Goal: Transaction & Acquisition: Purchase product/service

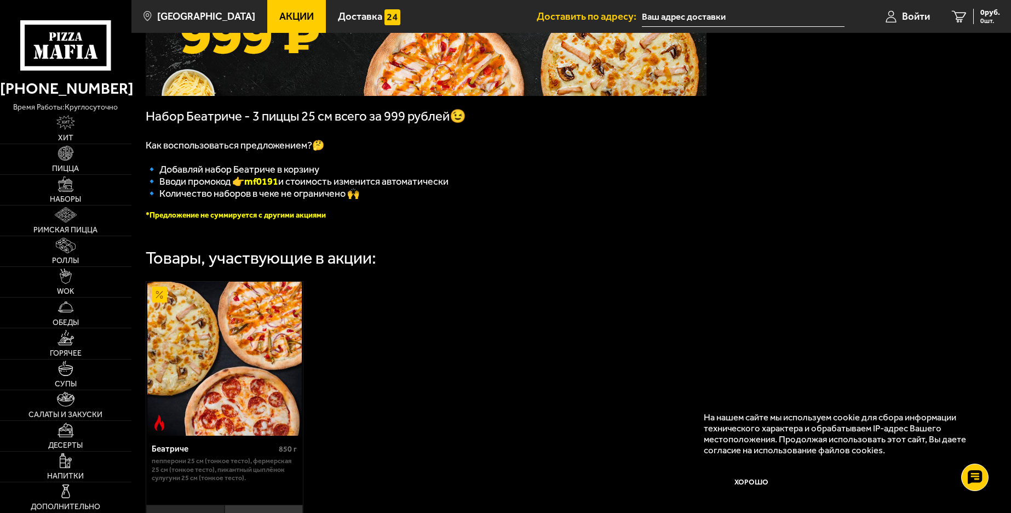
scroll to position [219, 0]
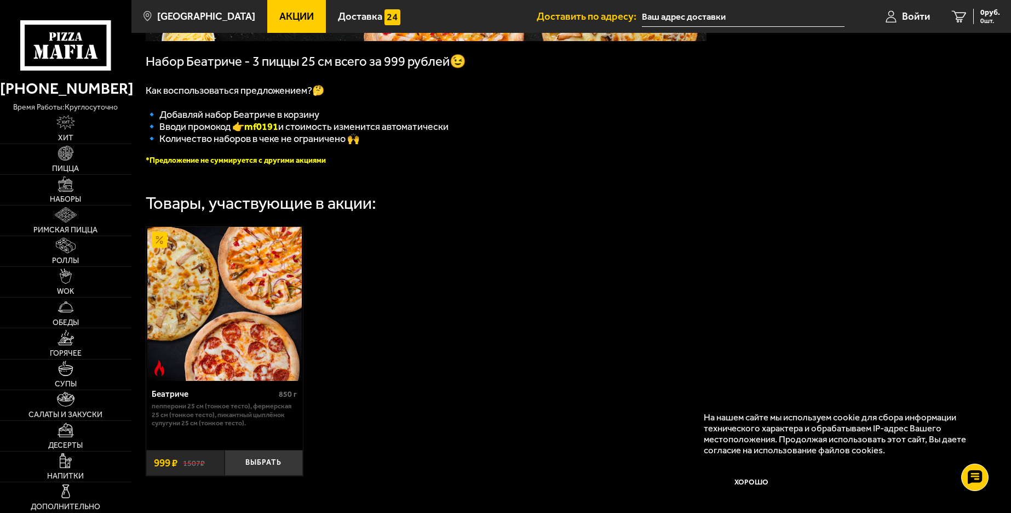
click at [421, 351] on div "Беатриче 850 г Пепперони 25 см (тонкое тесто), Фермерская 25 см (тонкое тесто),…" at bounding box center [571, 351] width 880 height 278
click at [269, 469] on button "Выбрать" at bounding box center [264, 463] width 78 height 26
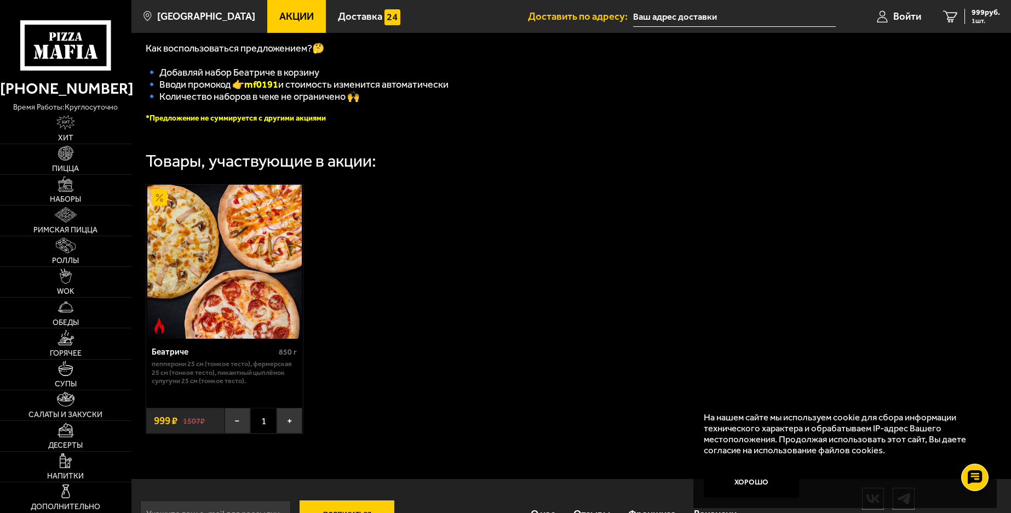
scroll to position [274, 0]
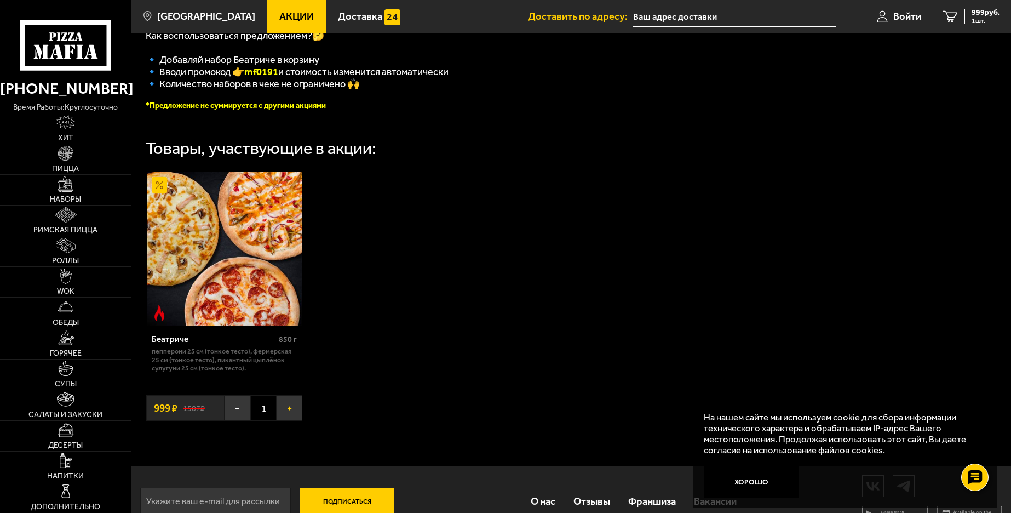
click at [288, 421] on button "+" at bounding box center [290, 408] width 26 height 26
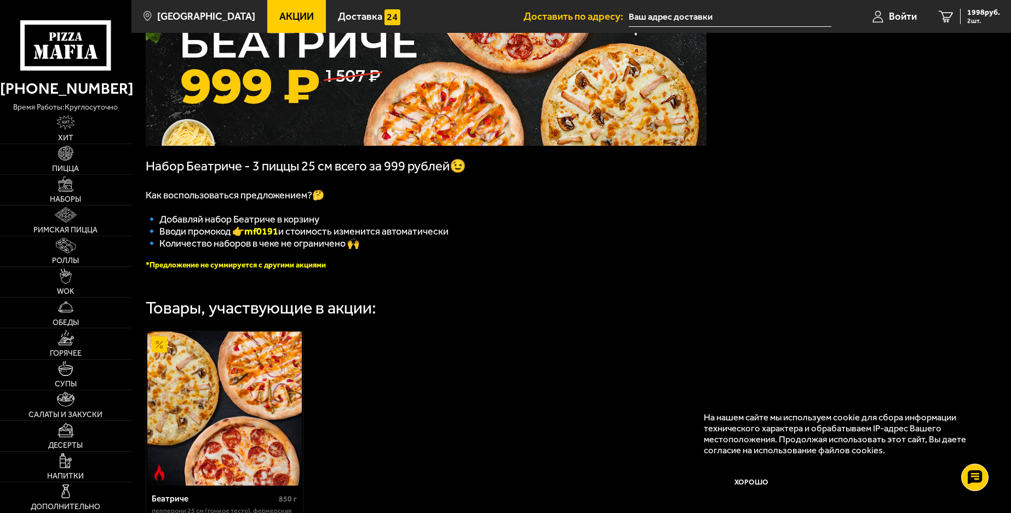
scroll to position [110, 0]
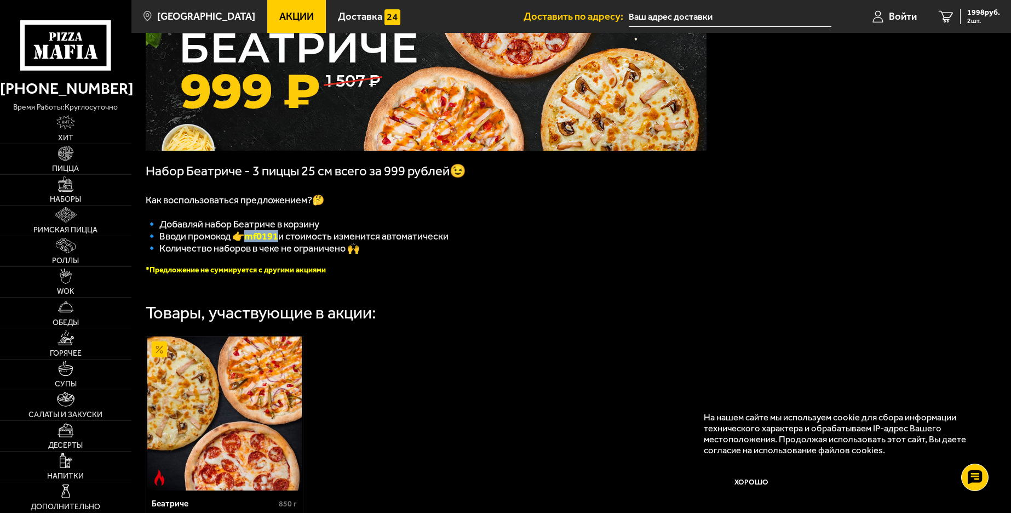
drag, startPoint x: 247, startPoint y: 237, endPoint x: 281, endPoint y: 238, distance: 34.5
click at [281, 238] on span "🔹 Вводи промокод 👉 mf0191 и стоимость изменится автоматически" at bounding box center [297, 236] width 303 height 12
copy span "🔹 Вводи промокод 👉 mf0191"
click at [982, 7] on link "2 1998 руб. 2 шт." at bounding box center [969, 16] width 83 height 33
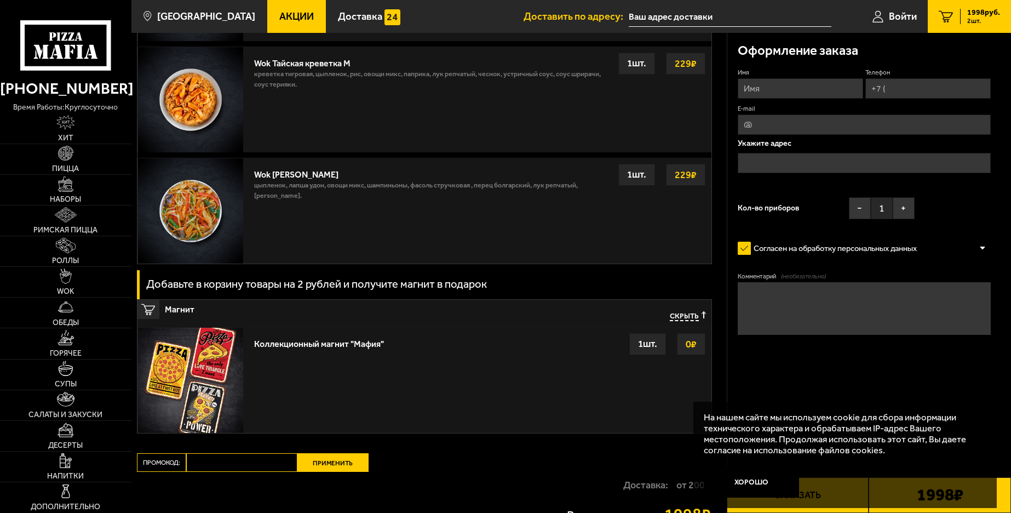
scroll to position [843, 0]
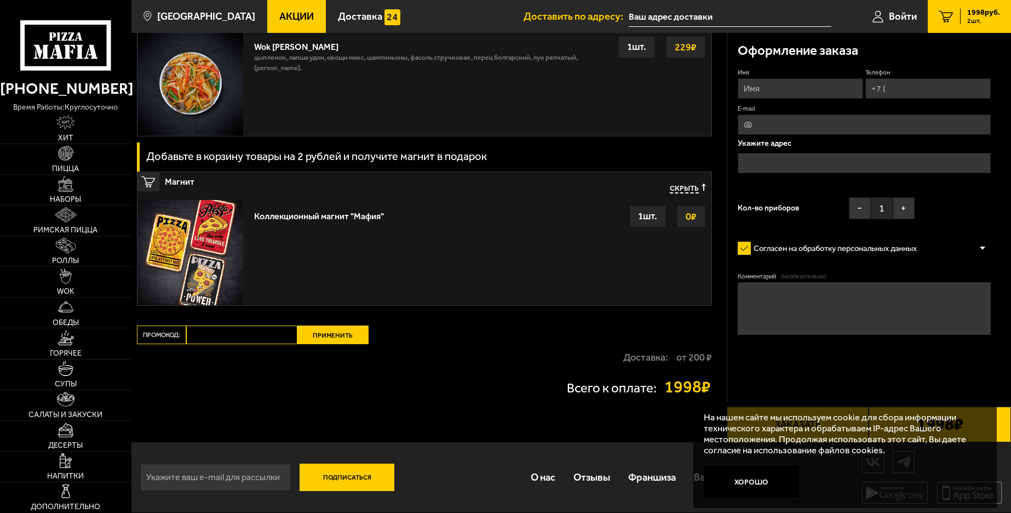
click at [210, 331] on input "Промокод:" at bounding box center [241, 334] width 111 height 19
paste input "mf0191"
type input "mf0191"
click at [327, 333] on button "Применить" at bounding box center [332, 334] width 71 height 19
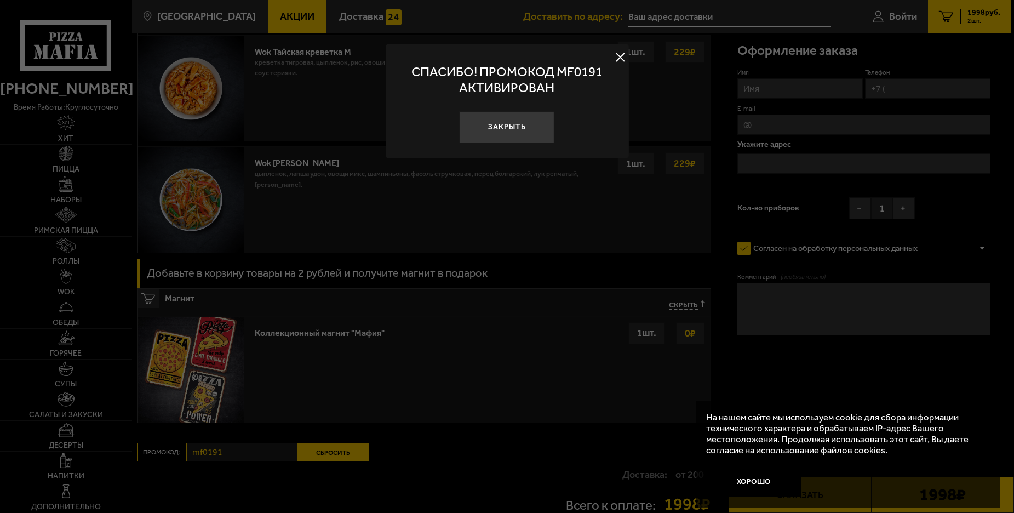
click at [521, 454] on div at bounding box center [507, 256] width 1014 height 513
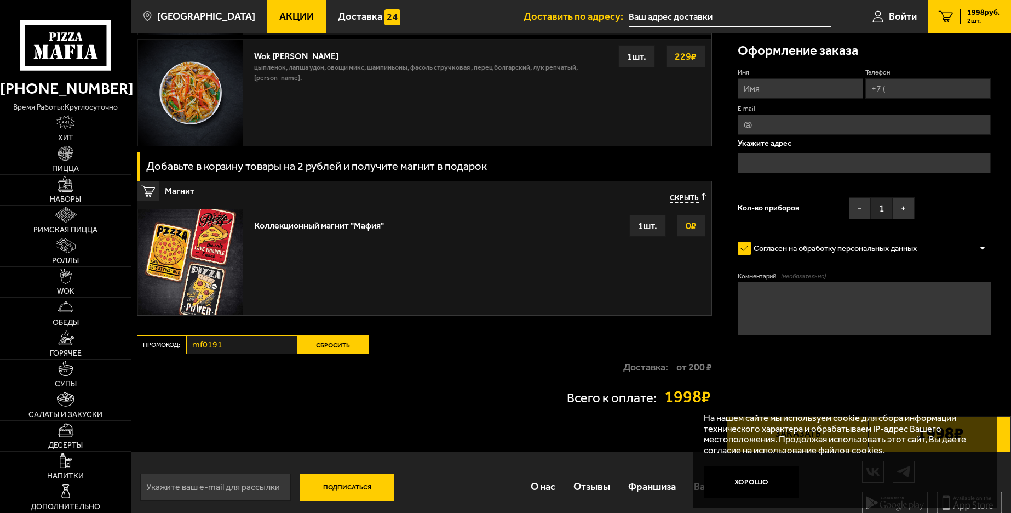
scroll to position [960, 0]
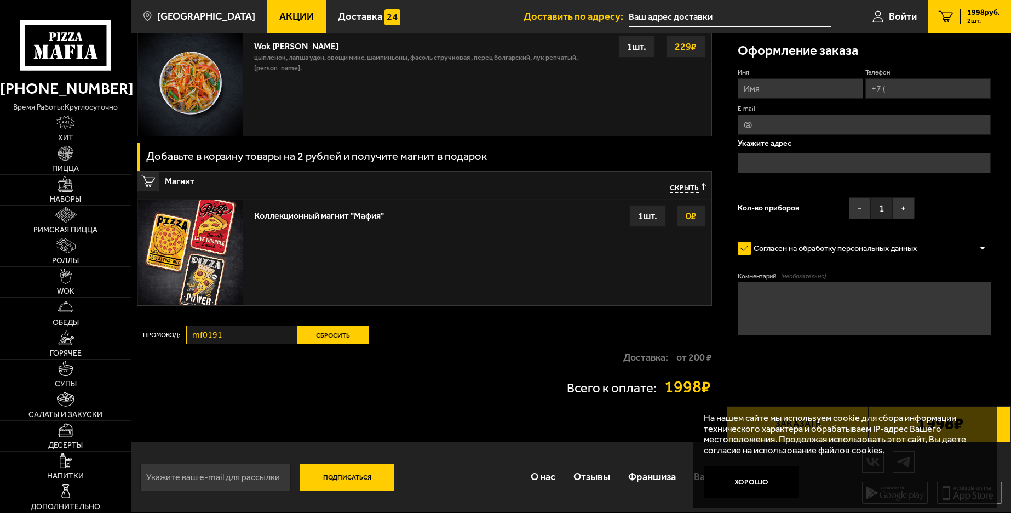
click at [329, 334] on button "Сбросить" at bounding box center [332, 334] width 71 height 19
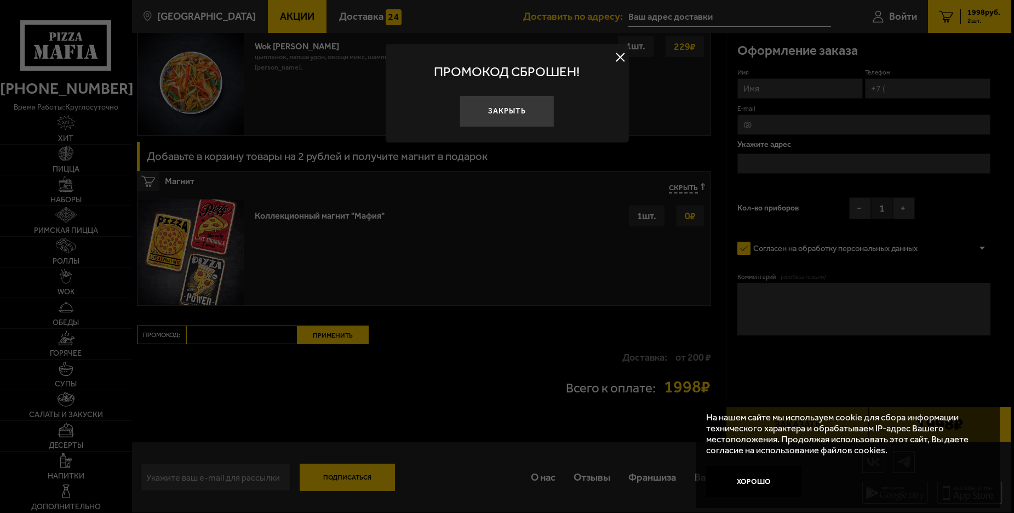
click at [264, 331] on div at bounding box center [507, 256] width 1014 height 513
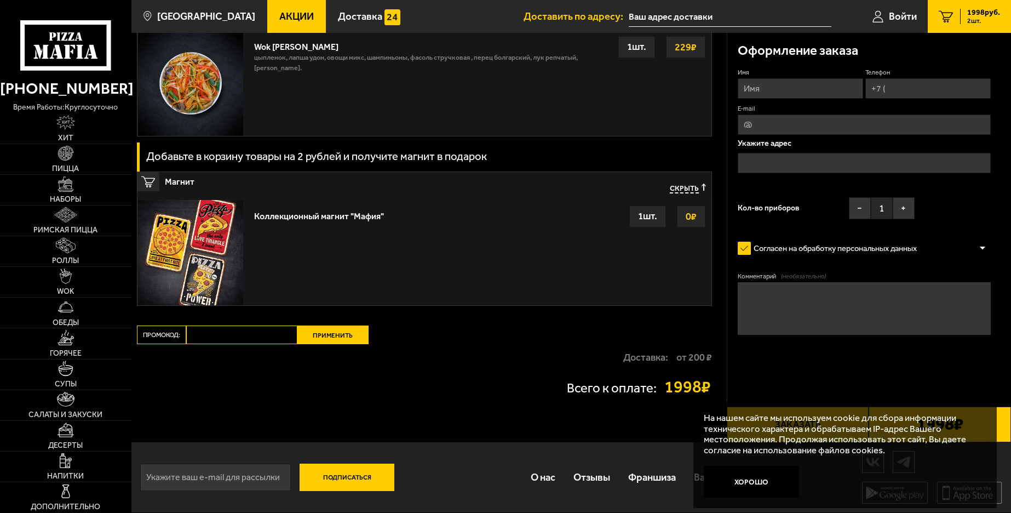
click at [260, 330] on input "Промокод:" at bounding box center [241, 334] width 111 height 19
paste input "mf0191"
type input "mf0191"
click at [331, 337] on button "Применить" at bounding box center [332, 334] width 71 height 19
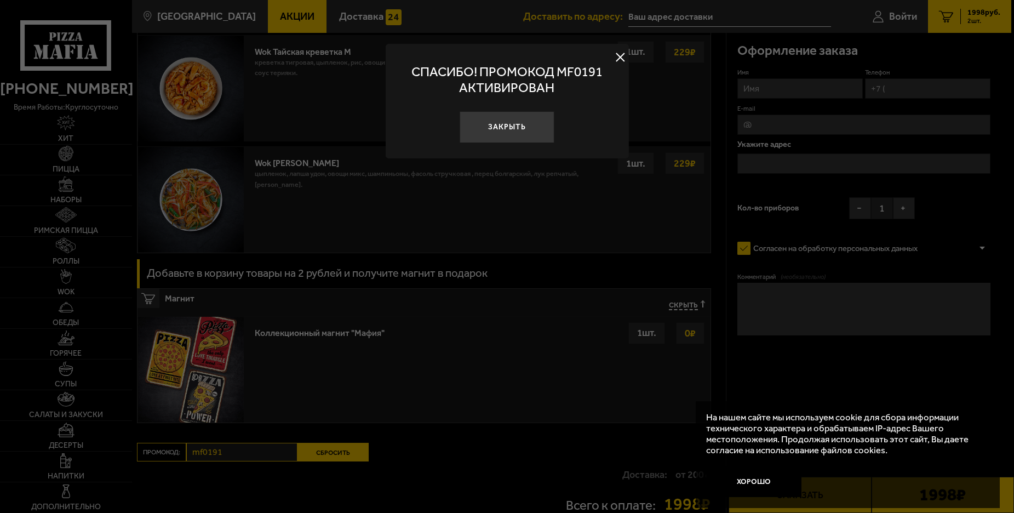
click at [622, 54] on button at bounding box center [621, 57] width 16 height 16
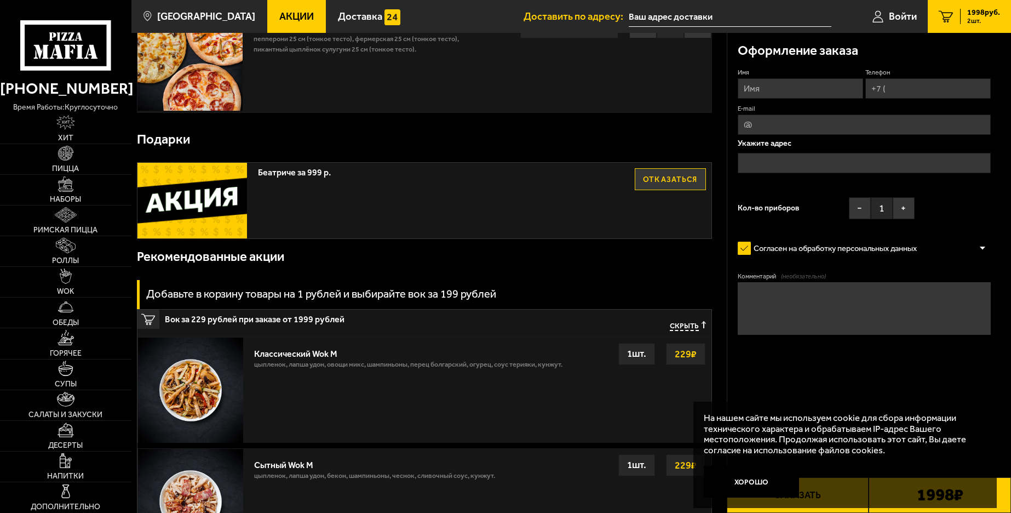
scroll to position [0, 0]
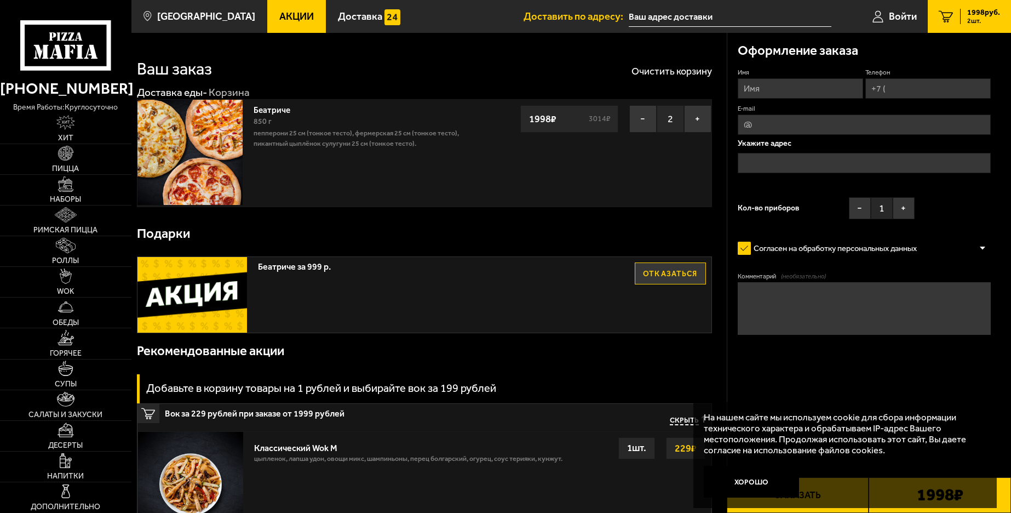
click at [270, 273] on div "Беатриче за 999 р. Отказаться" at bounding box center [425, 295] width 574 height 76
click at [266, 328] on div "Беатриче за 999 р. Отказаться" at bounding box center [425, 295] width 574 height 76
click at [257, 339] on div "Рекомендованные акции" at bounding box center [424, 350] width 575 height 35
click at [239, 364] on div "Рекомендованные акции" at bounding box center [424, 350] width 575 height 35
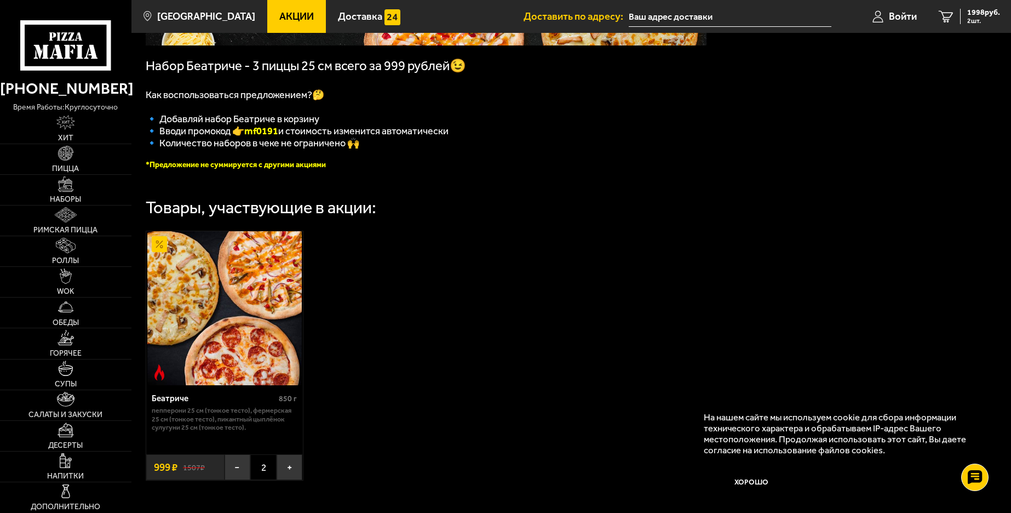
scroll to position [220, 0]
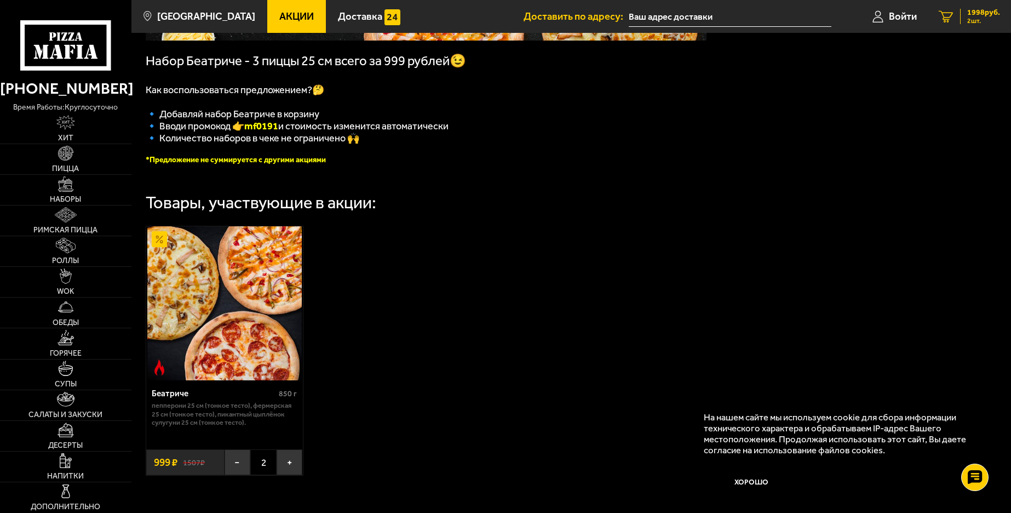
click at [973, 14] on span "1998 руб." at bounding box center [984, 13] width 33 height 8
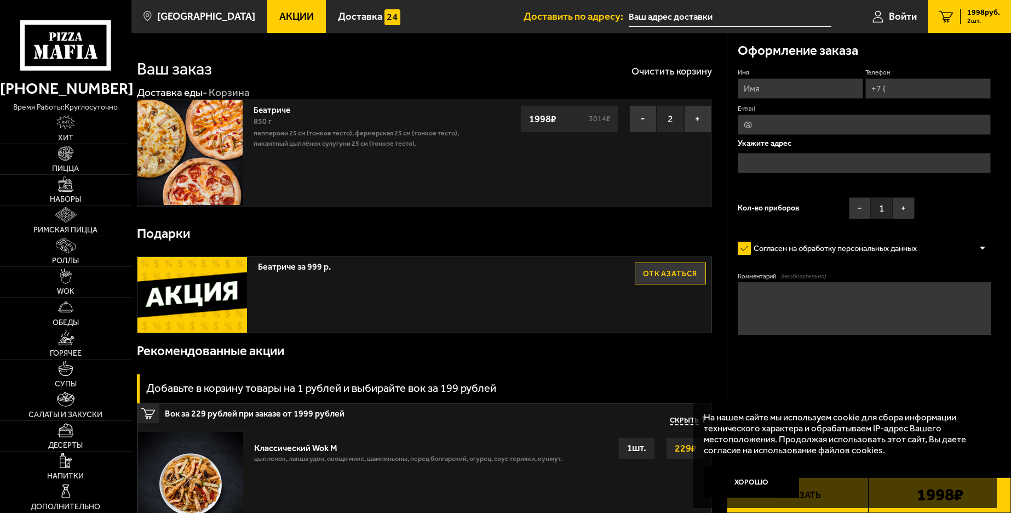
click at [794, 94] on input "Имя" at bounding box center [800, 88] width 125 height 20
click at [641, 123] on button "−" at bounding box center [642, 118] width 27 height 27
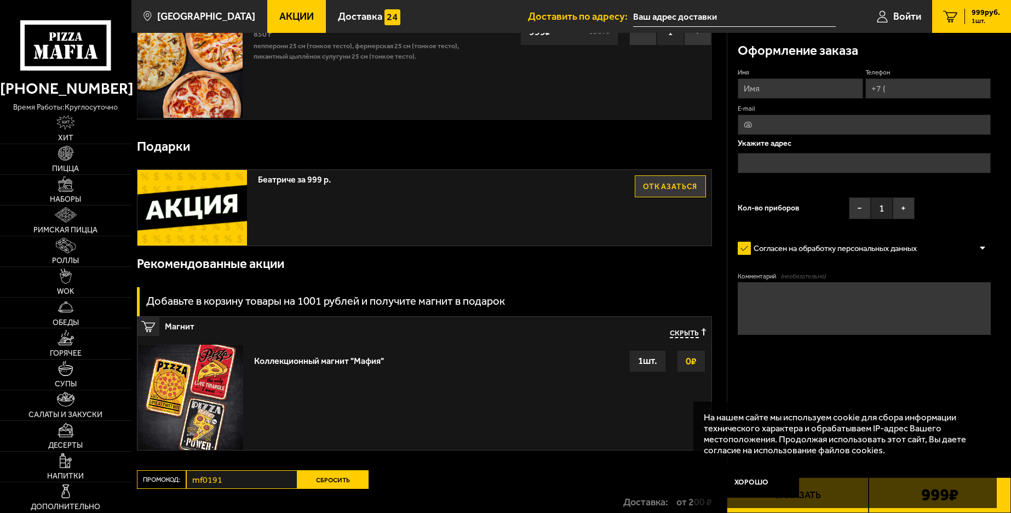
scroll to position [55, 0]
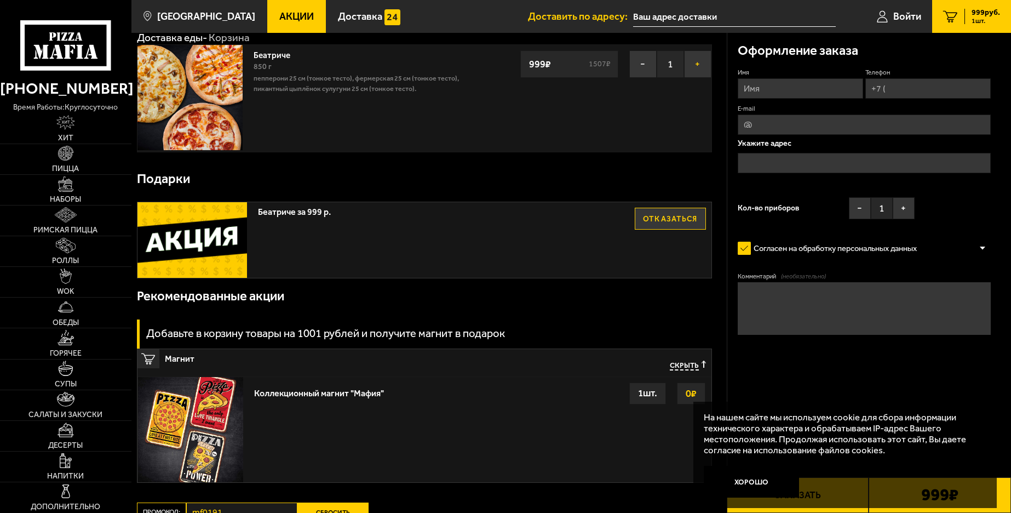
click at [694, 65] on button "+" at bounding box center [697, 63] width 27 height 27
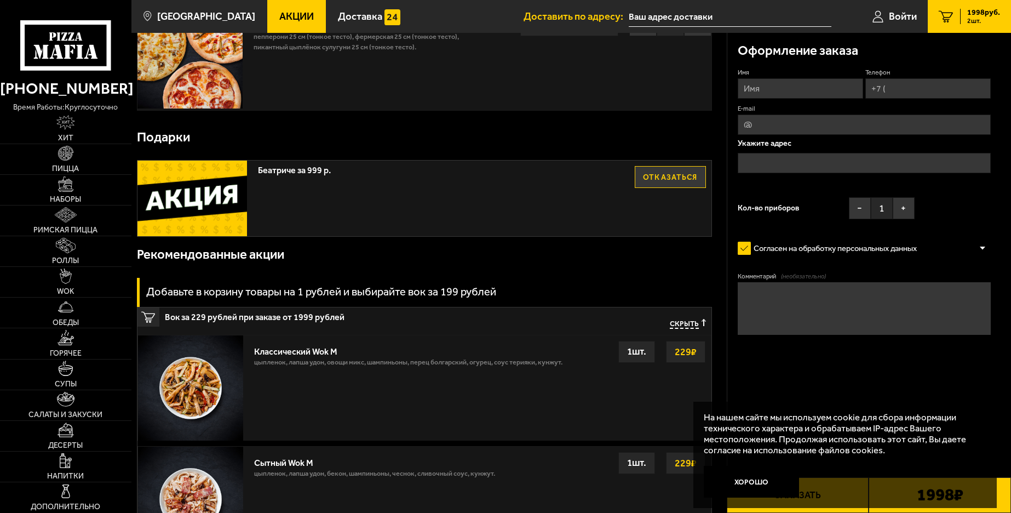
scroll to position [0, 0]
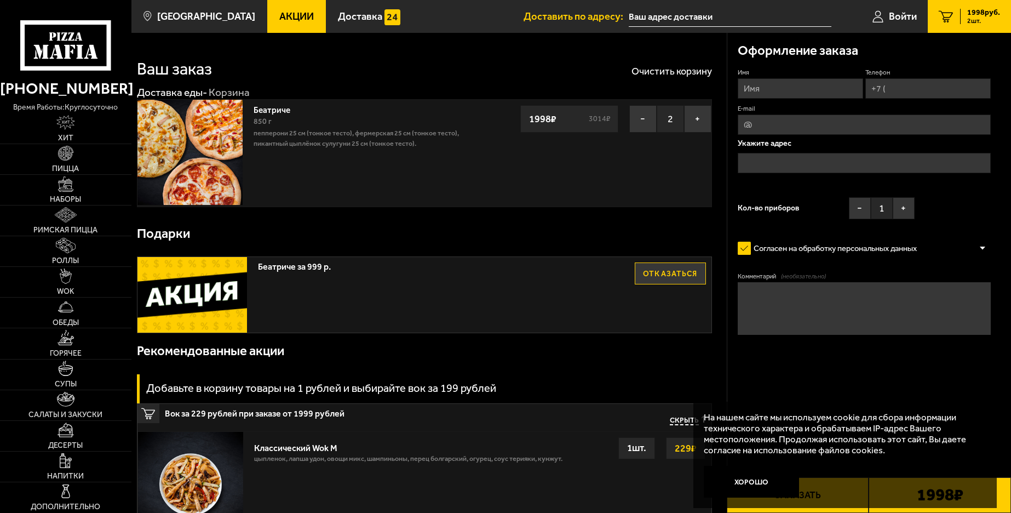
click at [775, 90] on input "Имя" at bounding box center [800, 88] width 125 height 20
type input "Владимир"
click at [906, 85] on input "Телефон" at bounding box center [928, 88] width 125 height 20
type input "+7 (981) 823-21-19"
click at [850, 116] on input "E-mail" at bounding box center [864, 125] width 253 height 20
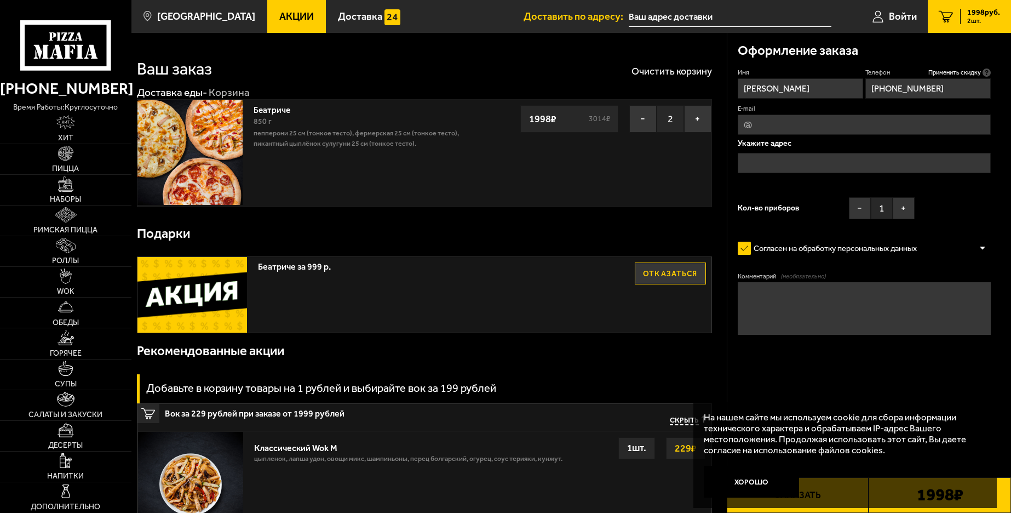
click at [805, 170] on input "text" at bounding box center [864, 163] width 253 height 20
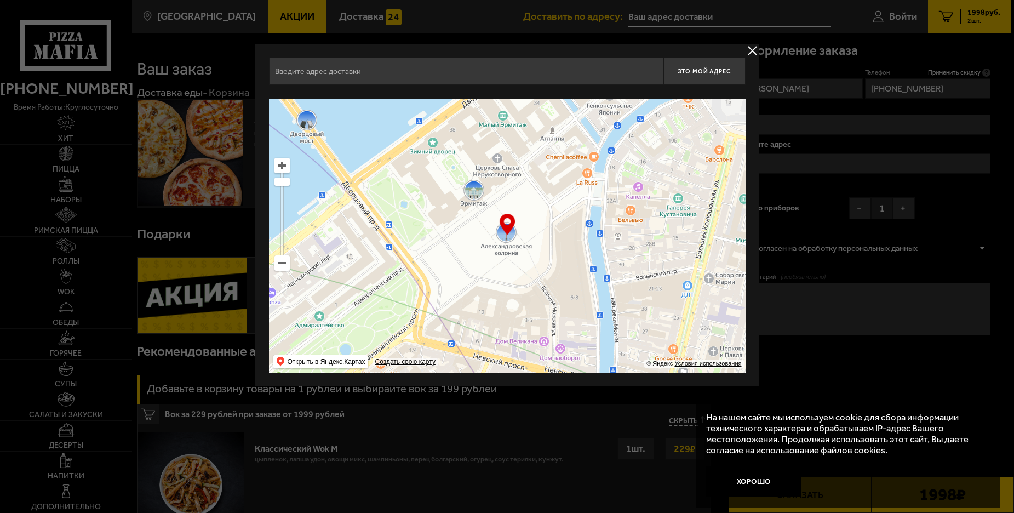
click at [749, 52] on button "delivery type" at bounding box center [753, 51] width 14 height 14
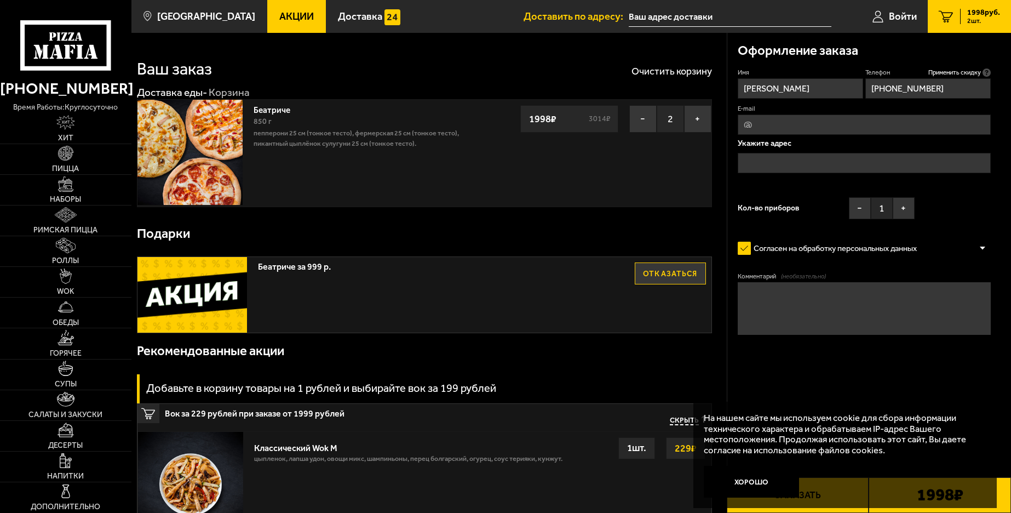
click at [779, 161] on input "text" at bounding box center [864, 163] width 253 height 20
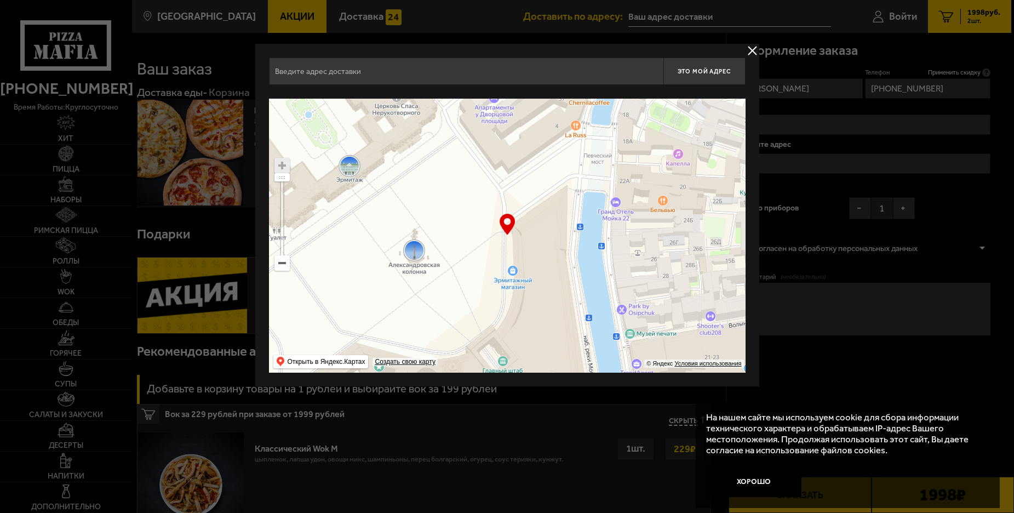
click at [431, 71] on input "text" at bounding box center [466, 71] width 394 height 27
type input "Дворцовая площадь, 6-8"
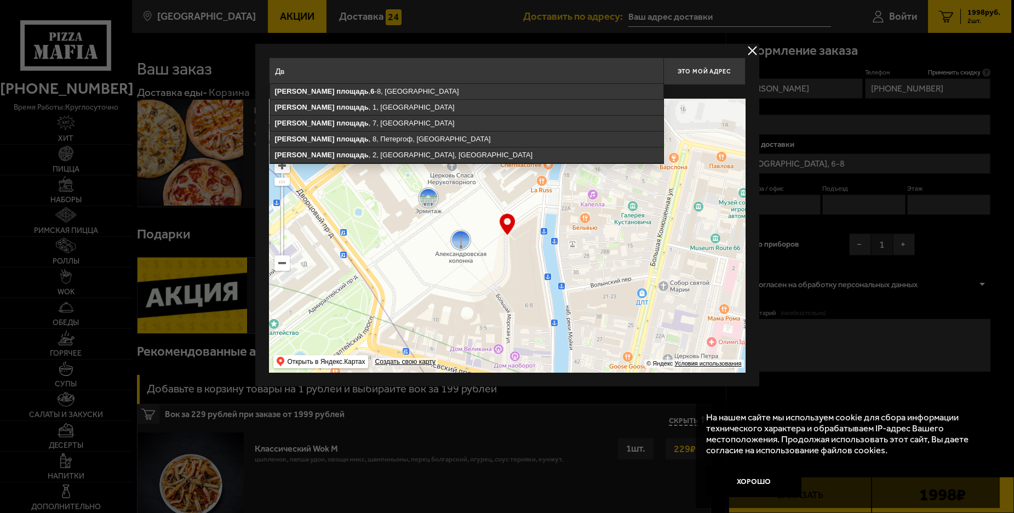
type input "Д"
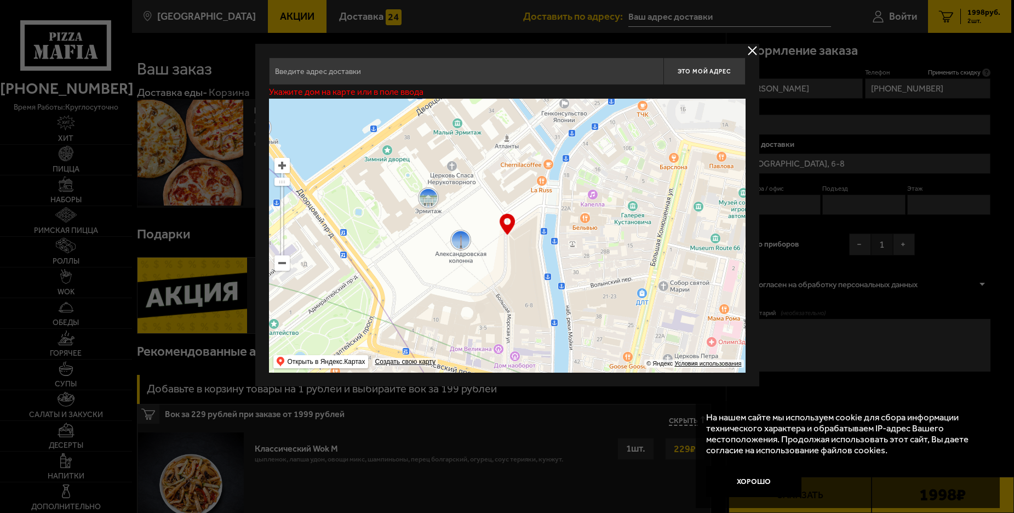
type input "У"
type input "К"
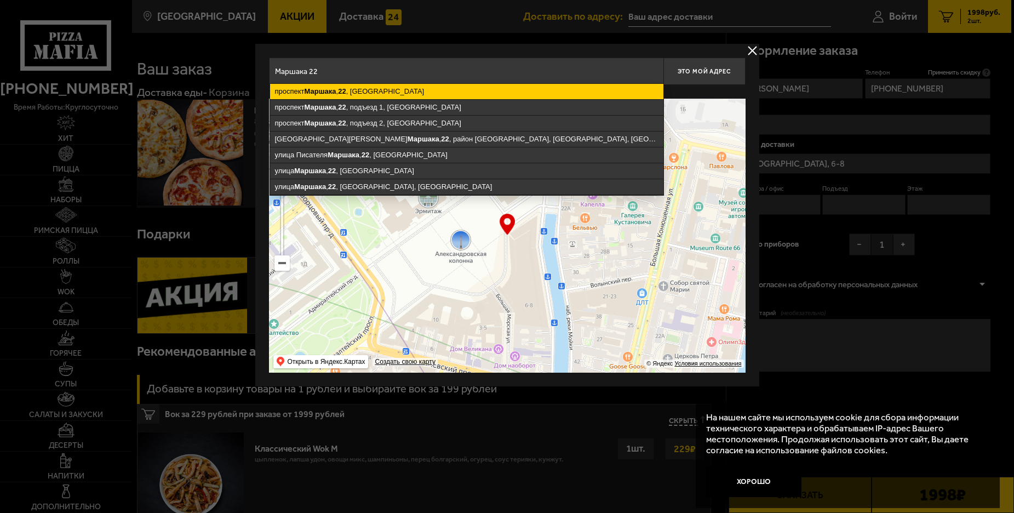
click at [423, 90] on ymaps "проспект Маршака , 22 , Санкт-Петербург" at bounding box center [466, 91] width 393 height 15
type input "Санкт-Петербург, проспект Маршака, 22"
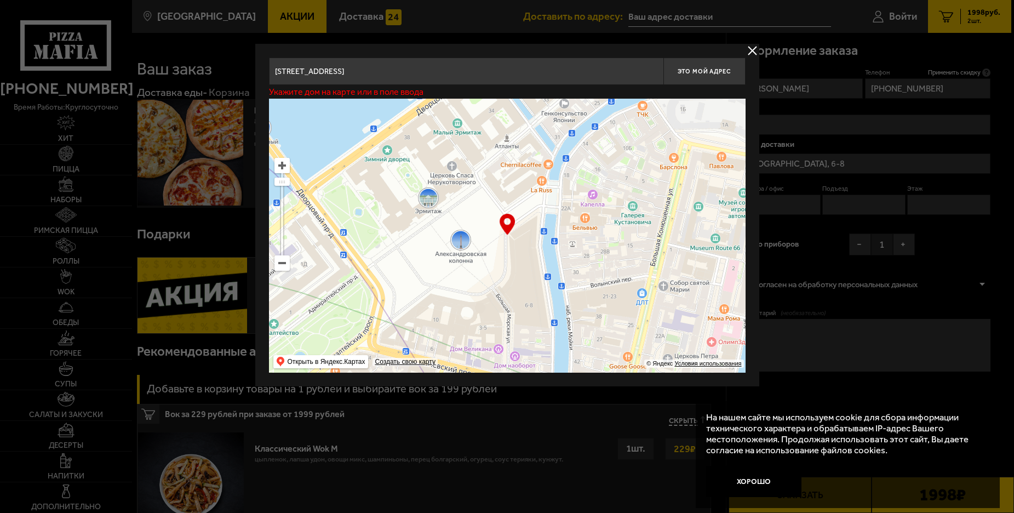
type input "[STREET_ADDRESS]"
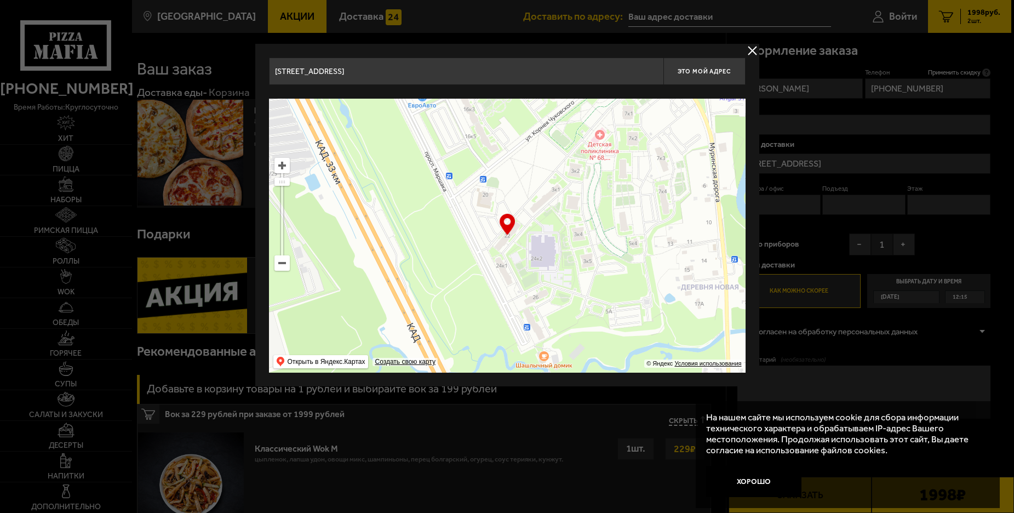
drag, startPoint x: 505, startPoint y: 226, endPoint x: 511, endPoint y: 217, distance: 10.8
click at [511, 217] on div "… © Яндекс Условия использования Открыть в Яндекс.Картах Создать свою карту" at bounding box center [507, 236] width 477 height 274
click at [510, 217] on div "… © Яндекс Условия использования Открыть в Яндекс.Картах Создать свою карту" at bounding box center [507, 236] width 477 height 274
click at [722, 72] on span "Это мой адрес" at bounding box center [704, 71] width 53 height 7
type input "[STREET_ADDRESS]"
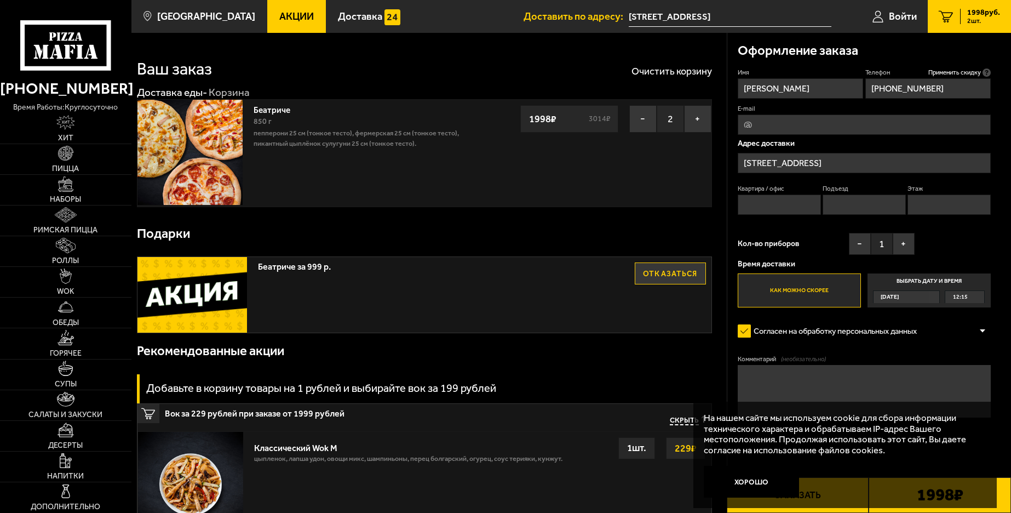
scroll to position [55, 0]
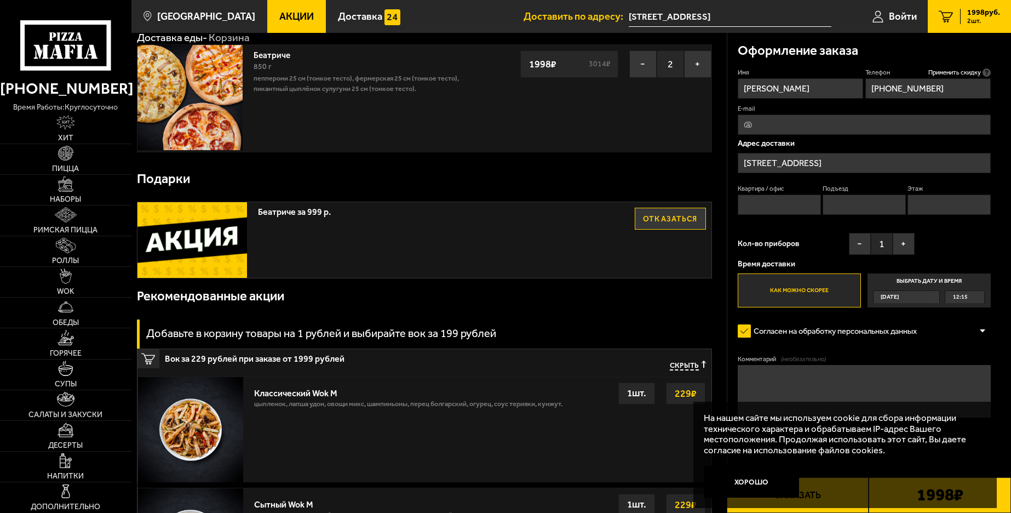
click at [762, 384] on textarea "Комментарий (необязательно)" at bounding box center [864, 391] width 253 height 53
click at [789, 376] on textarea "Органиция """ at bounding box center [864, 391] width 253 height 53
click at [788, 376] on textarea "Органиция "Центр социальной помощи семье и детям "" at bounding box center [864, 391] width 253 height 53
click at [974, 374] on textarea "Организация "Центр социальной помощи семье и детям "" at bounding box center [864, 391] width 253 height 53
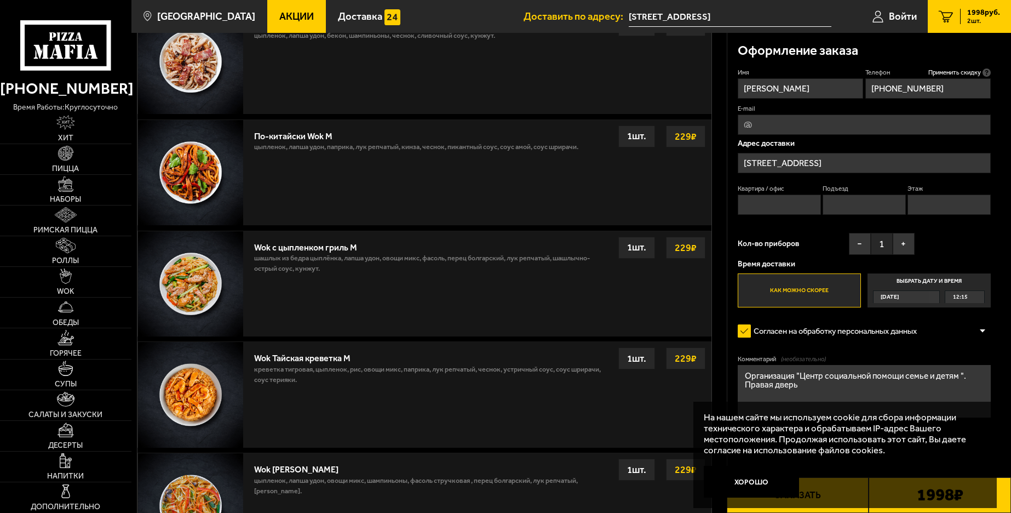
scroll to position [438, 0]
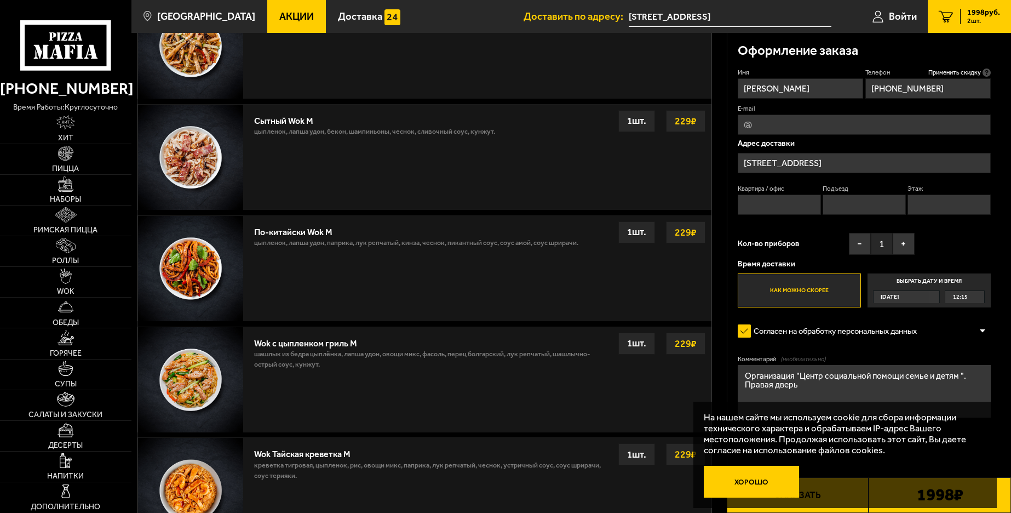
type textarea "Организация "Центр социальной помощи семье и детям ". Правая дверь"
click at [736, 478] on button "Хорошо" at bounding box center [751, 482] width 95 height 32
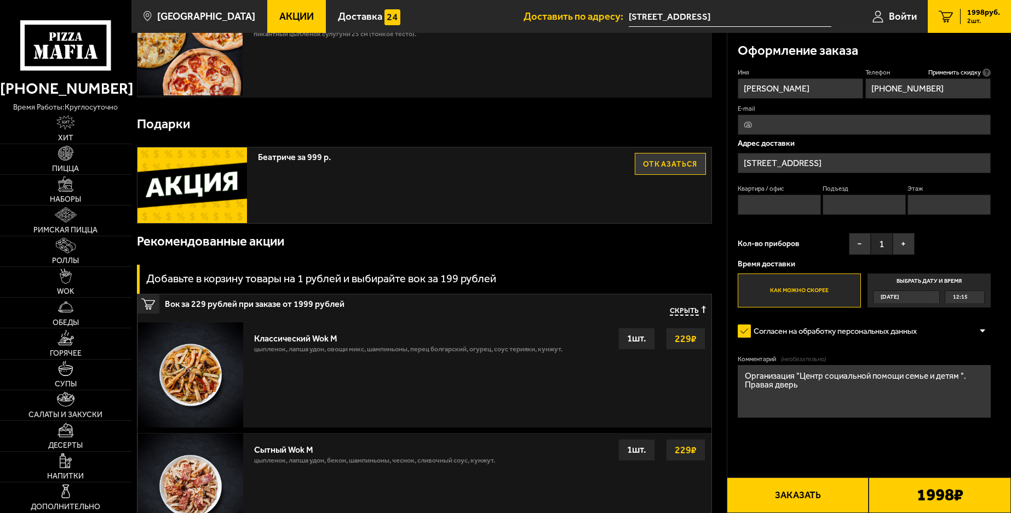
scroll to position [0, 0]
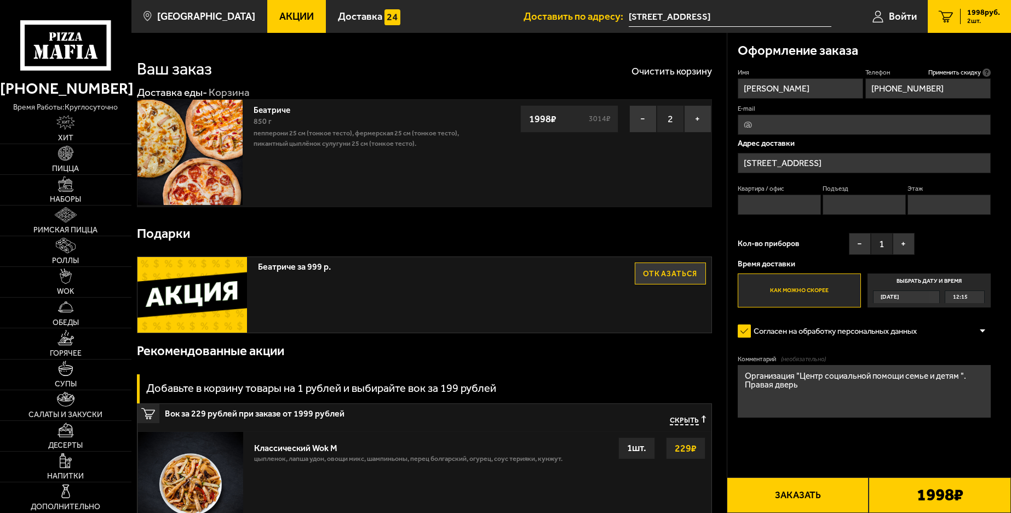
click at [971, 292] on div "12:15" at bounding box center [965, 297] width 39 height 12
click at [0, 0] on input "Выбрать дату и время Сегодня 12:15" at bounding box center [0, 0] width 0 height 0
click at [969, 296] on div "12:15" at bounding box center [965, 297] width 39 height 12
click at [0, 0] on input "Выбрать дату и время Сегодня 12:15" at bounding box center [0, 0] width 0 height 0
click at [965, 296] on span "12:15" at bounding box center [960, 297] width 15 height 12
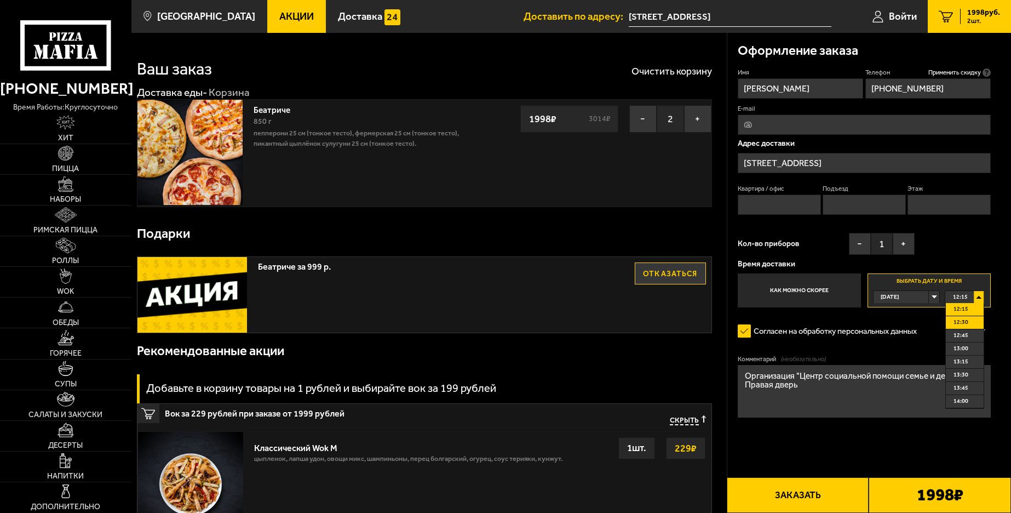
click at [962, 321] on span "12:30" at bounding box center [961, 322] width 15 height 12
click at [957, 301] on span "12:30" at bounding box center [960, 297] width 15 height 12
click at [966, 319] on span "12:30" at bounding box center [961, 322] width 15 height 12
click at [961, 302] on span "12:30" at bounding box center [960, 297] width 15 height 12
click at [952, 320] on li "12:30" at bounding box center [965, 322] width 38 height 13
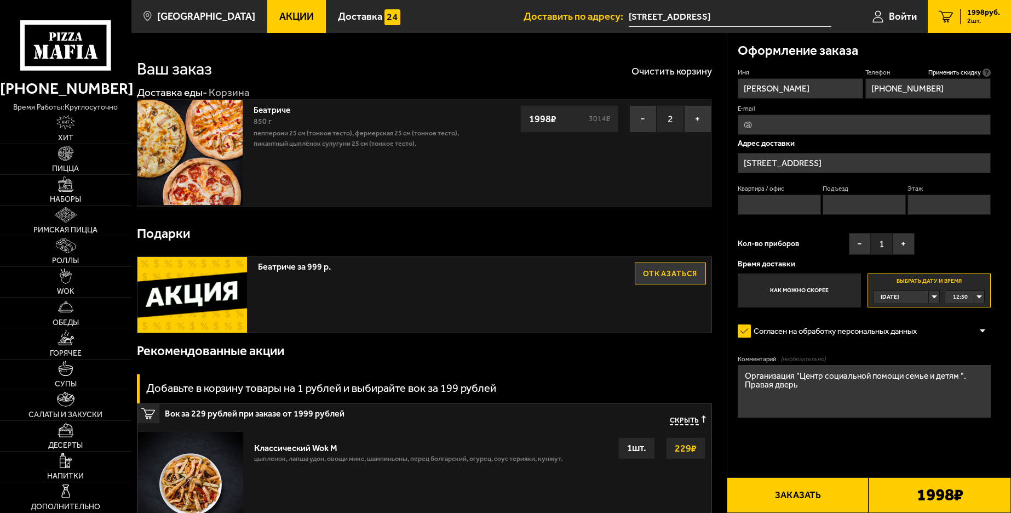
click at [921, 417] on textarea "Организация "Центр социальной помощи семье и детям ". Правая дверь" at bounding box center [864, 391] width 253 height 53
click at [798, 497] on button "Заказать" at bounding box center [798, 495] width 142 height 36
click at [793, 197] on input "Квартира / офис" at bounding box center [779, 204] width 83 height 20
type input "1"
click at [886, 213] on input "Подъезд" at bounding box center [864, 204] width 83 height 20
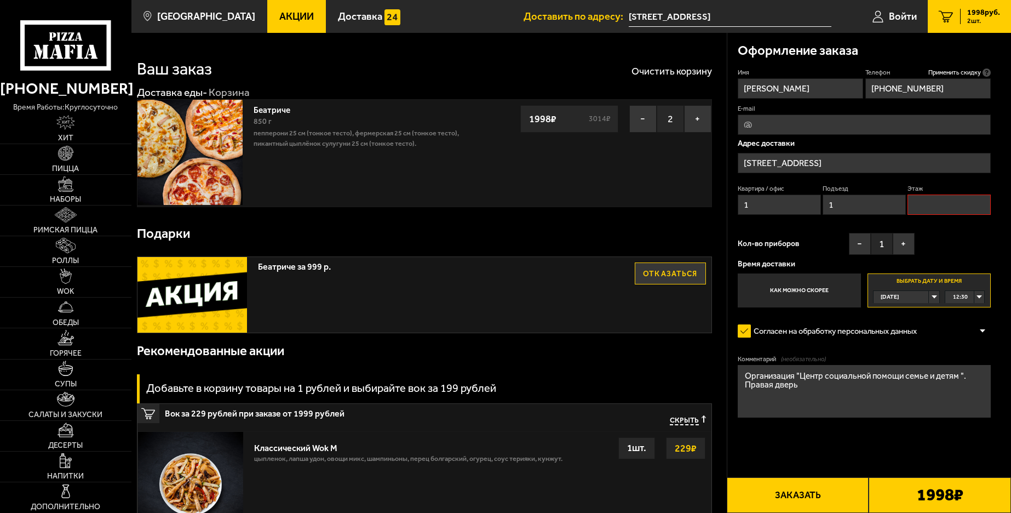
type input "1"
click at [920, 204] on input "Этаж" at bounding box center [949, 204] width 83 height 20
type input "1"
click at [763, 493] on button "Заказать" at bounding box center [798, 495] width 142 height 36
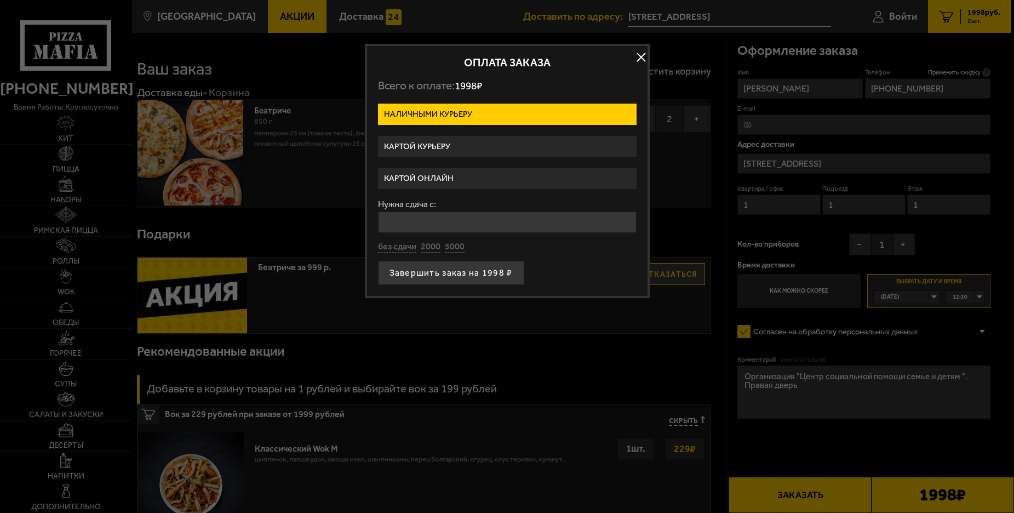
click at [484, 144] on label "Картой курьеру" at bounding box center [507, 146] width 259 height 21
click at [0, 0] on input "Картой курьеру" at bounding box center [0, 0] width 0 height 0
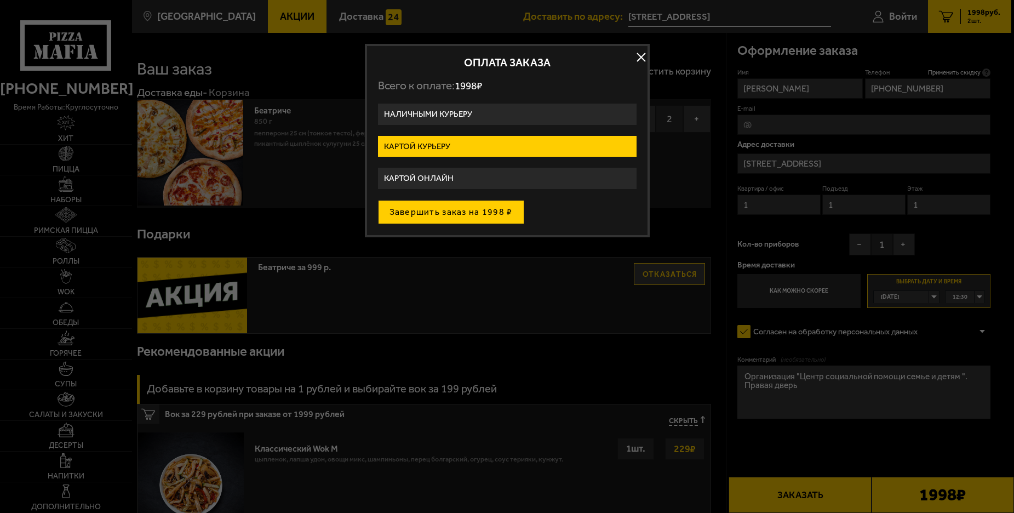
click at [457, 217] on button "Завершить заказ на 1998 ₽" at bounding box center [451, 212] width 146 height 24
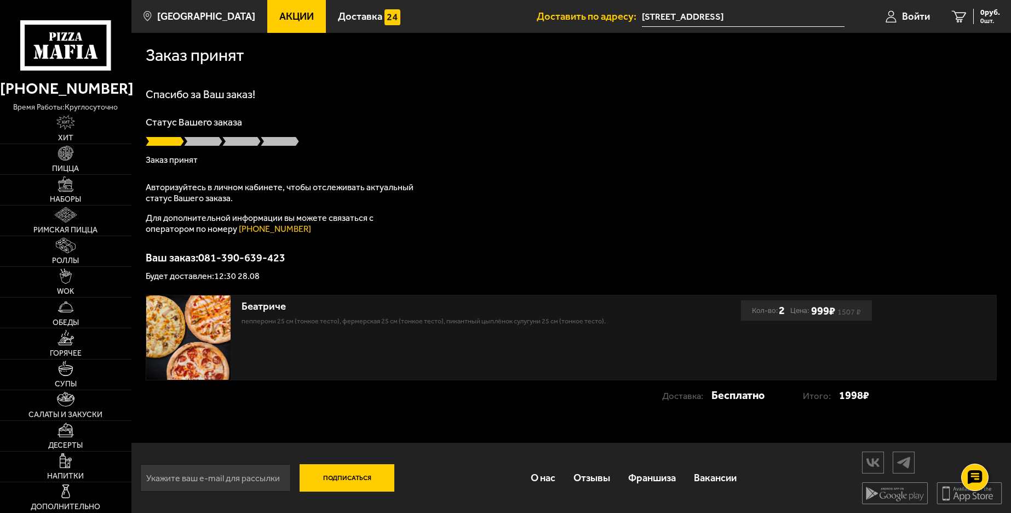
scroll to position [1, 0]
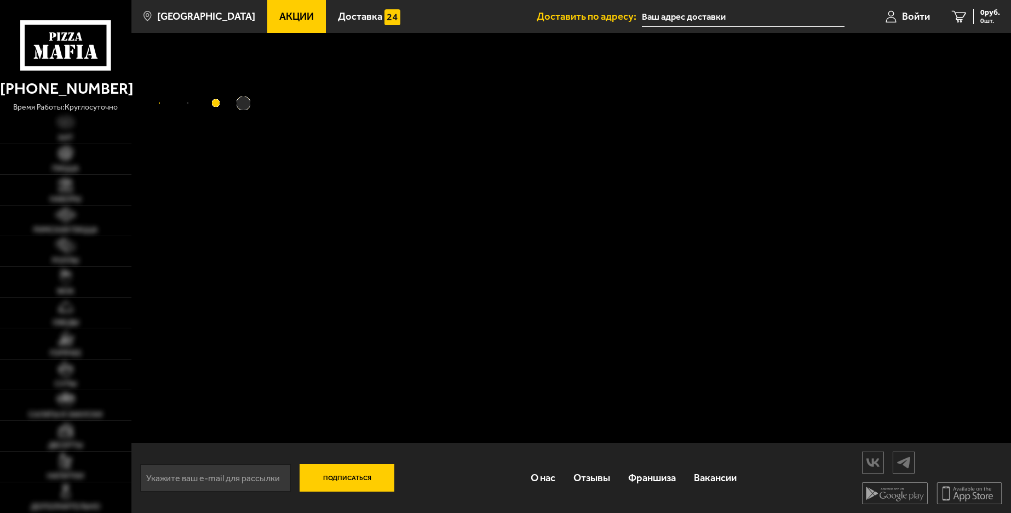
type input "[STREET_ADDRESS]"
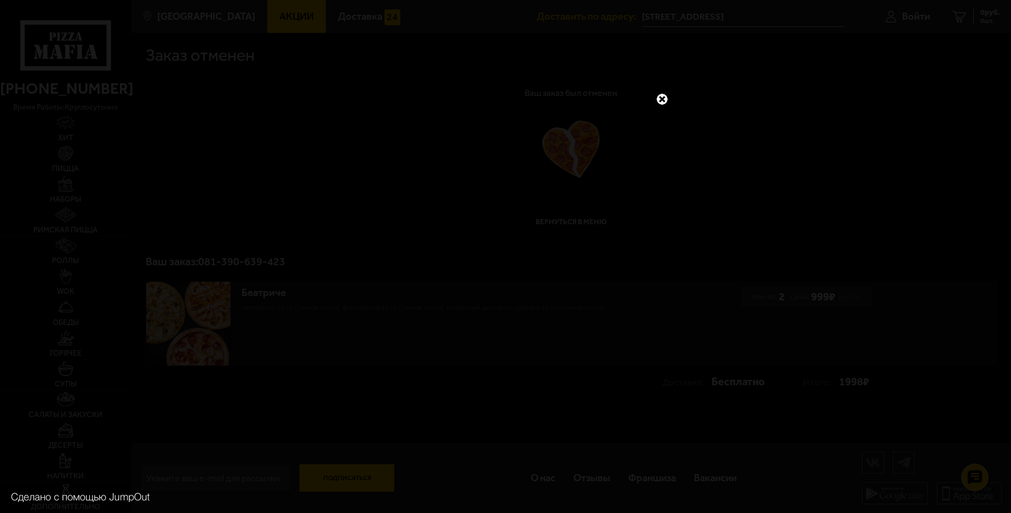
click at [329, 244] on div at bounding box center [505, 256] width 1011 height 513
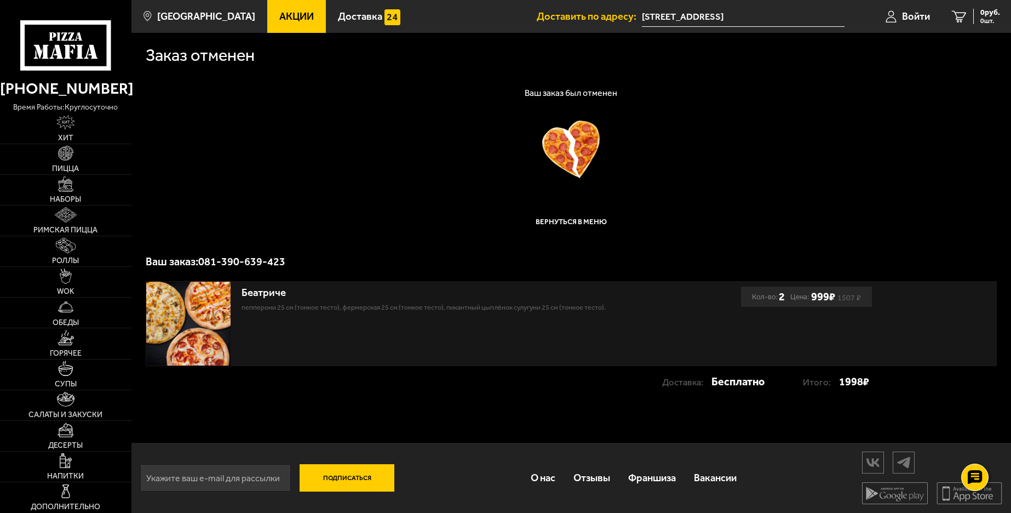
click at [344, 117] on div "Ваш заказ был отменен Вернуться в меню Ваш заказ: 081-390-639-423" at bounding box center [571, 178] width 851 height 178
click at [428, 151] on div at bounding box center [571, 150] width 851 height 58
click at [557, 151] on div at bounding box center [571, 150] width 851 height 58
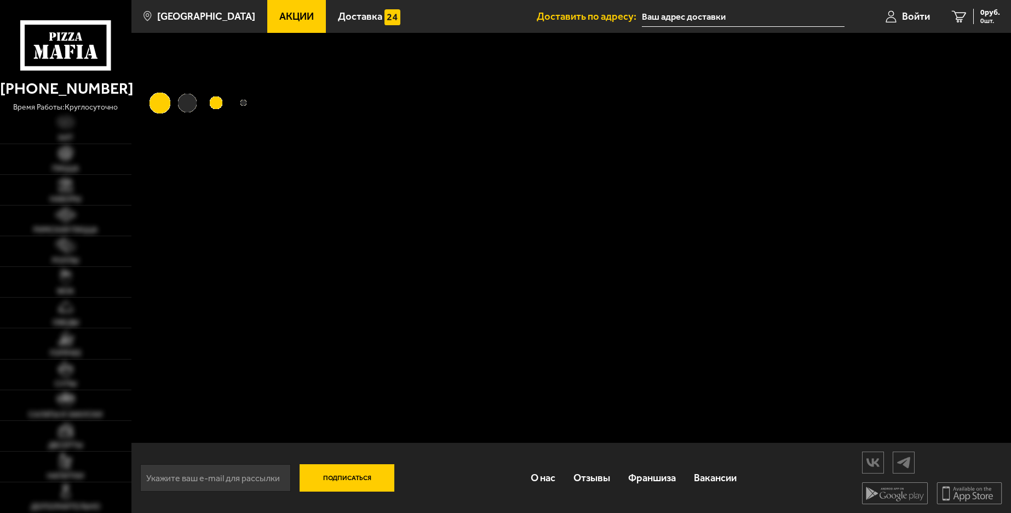
type input "проспект Маршака, 22"
type input "[STREET_ADDRESS]"
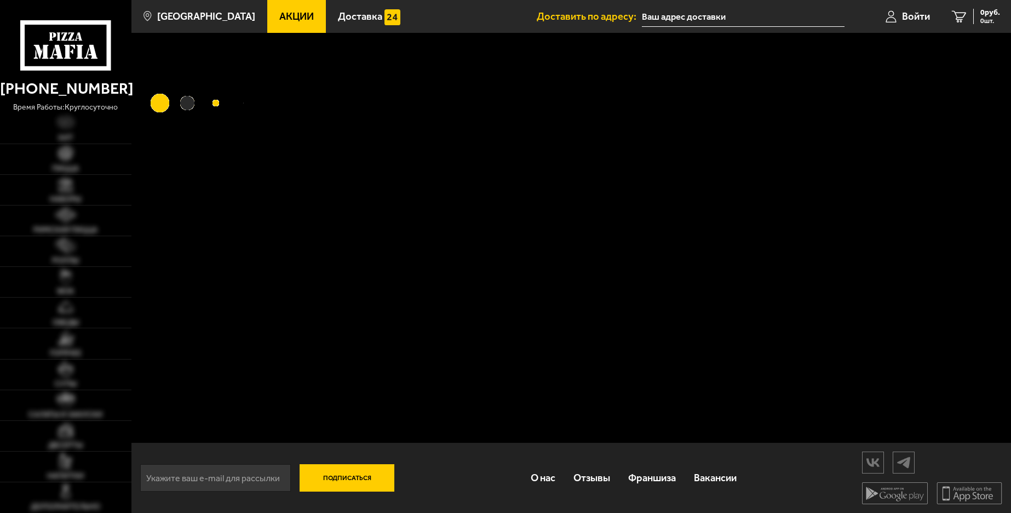
type input "[STREET_ADDRESS]"
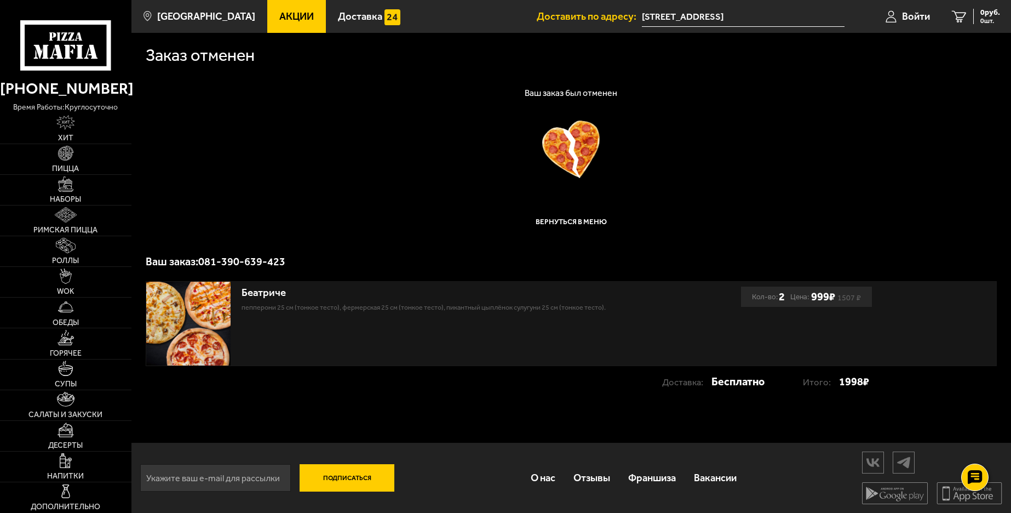
click at [293, 84] on div "Заказ отменен Ваш заказ был отменен Вернуться в меню Ваш заказ: 081-390-639-423…" at bounding box center [571, 220] width 880 height 375
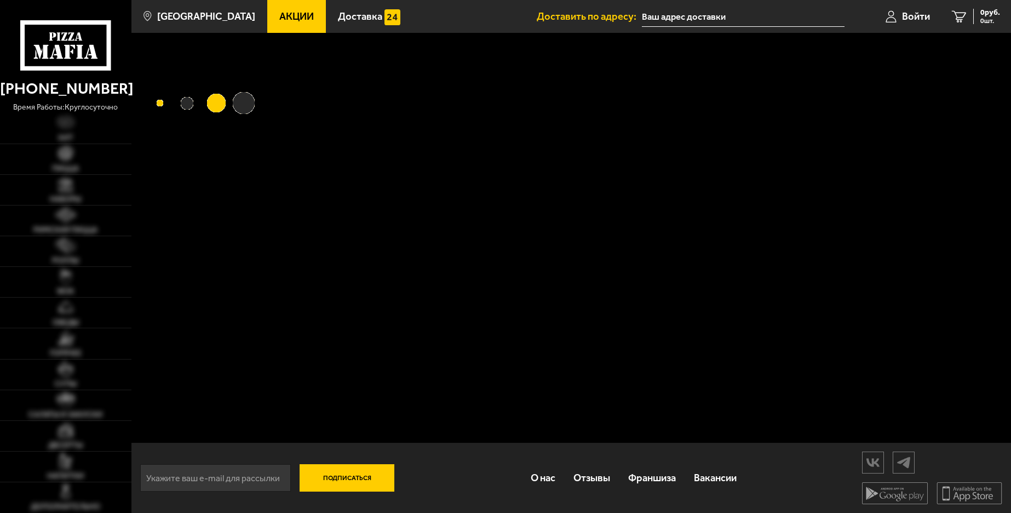
type input "[STREET_ADDRESS]"
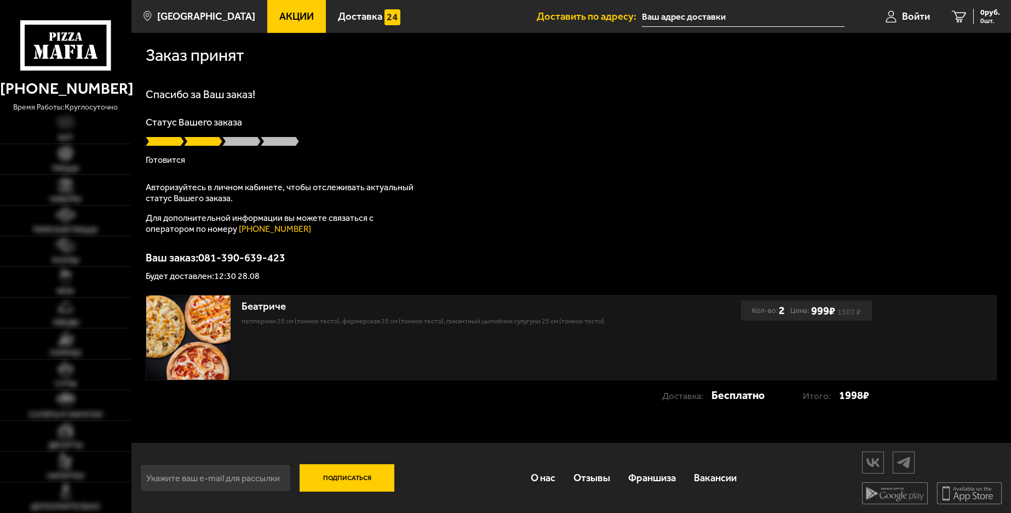
type input "[STREET_ADDRESS]"
